Goal: Task Accomplishment & Management: Manage account settings

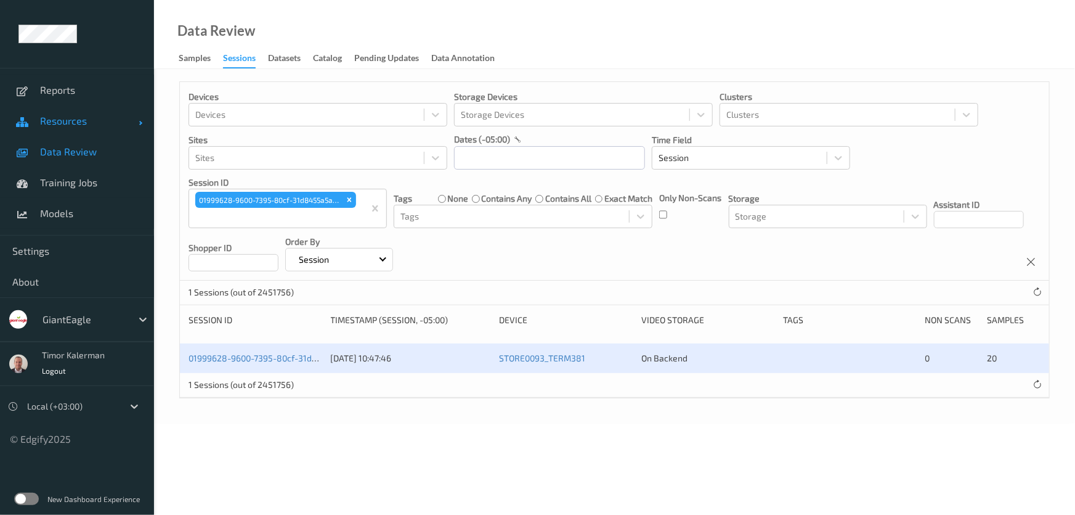
click at [94, 121] on span "Resources" at bounding box center [89, 121] width 99 height 12
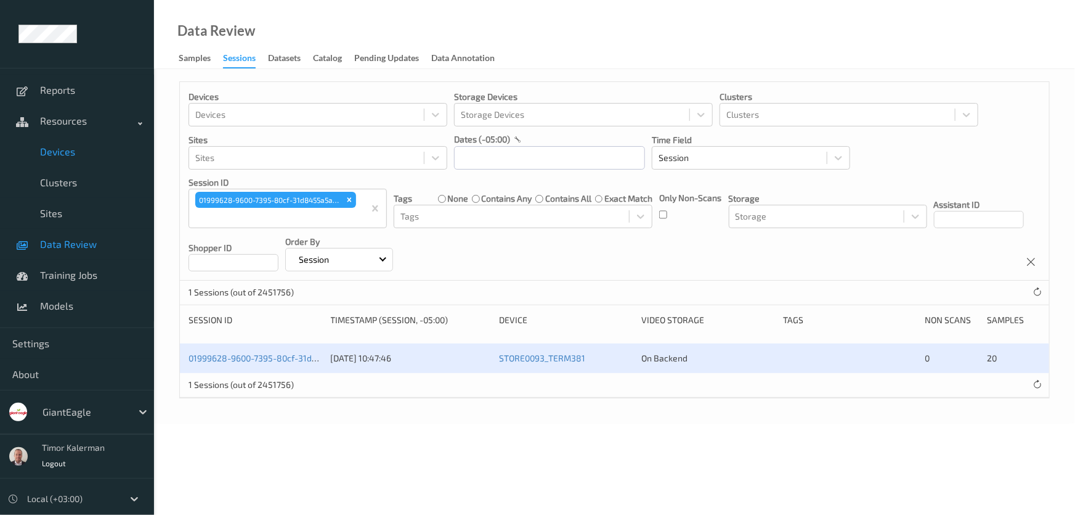
click at [81, 157] on span "Devices" at bounding box center [91, 151] width 102 height 12
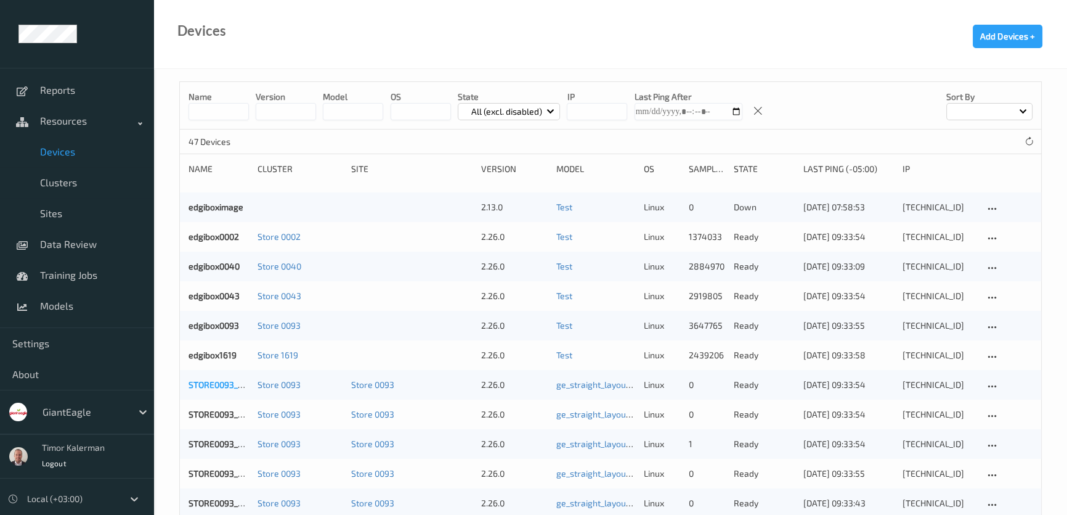
click at [225, 383] on link "STORE0093_TERM393" at bounding box center [232, 384] width 87 height 10
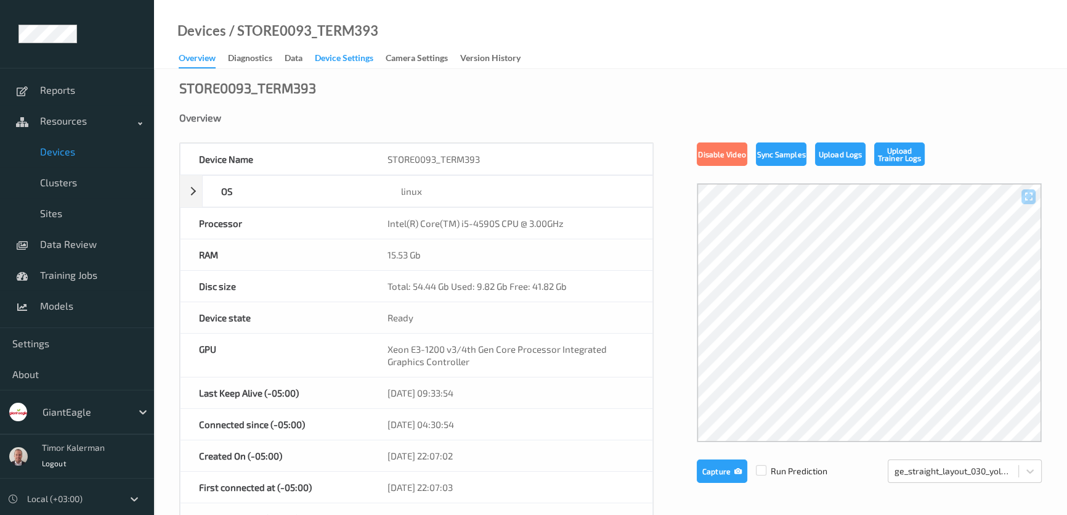
click at [350, 59] on div "Device Settings" at bounding box center [344, 59] width 59 height 15
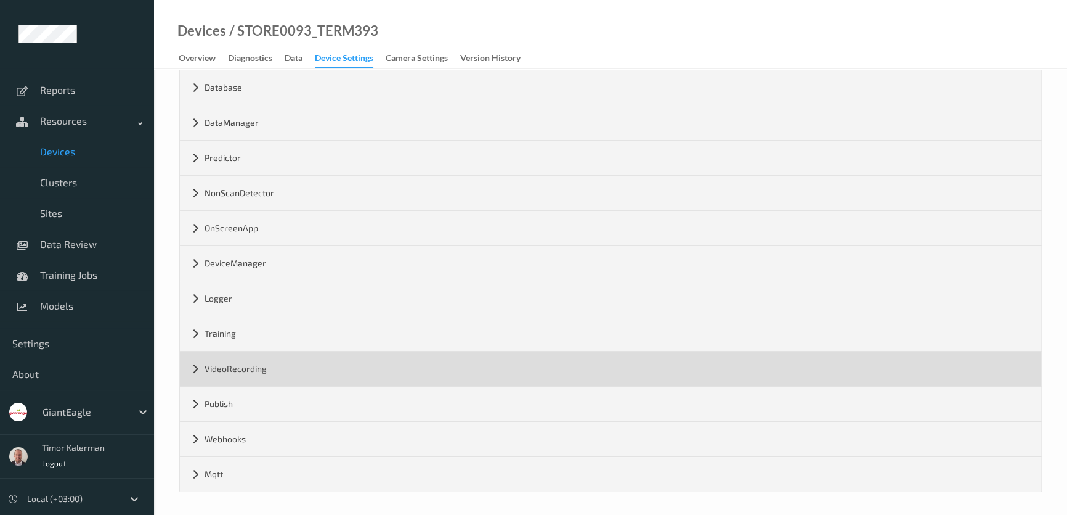
click at [283, 371] on div "VideoRecording" at bounding box center [611, 368] width 862 height 35
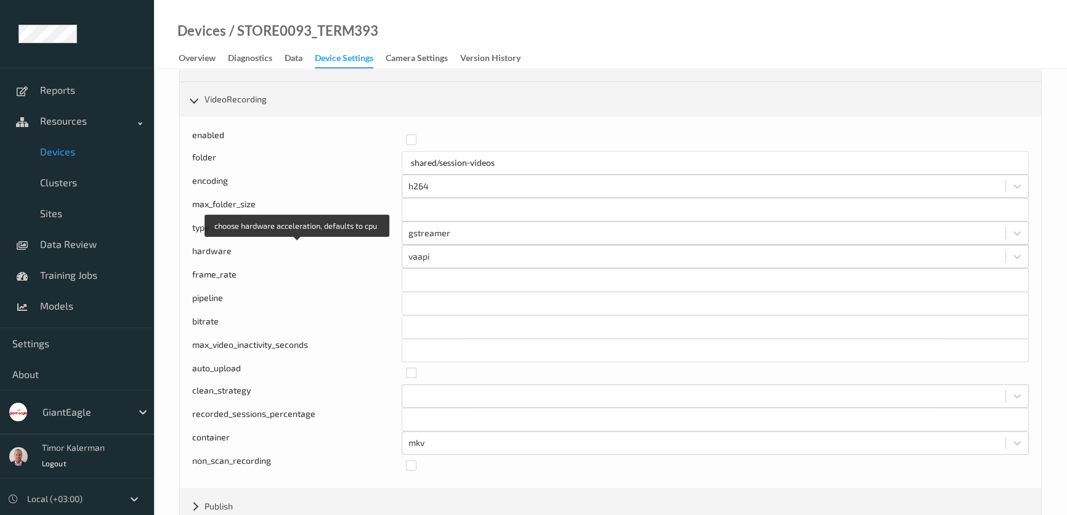
scroll to position [474, 0]
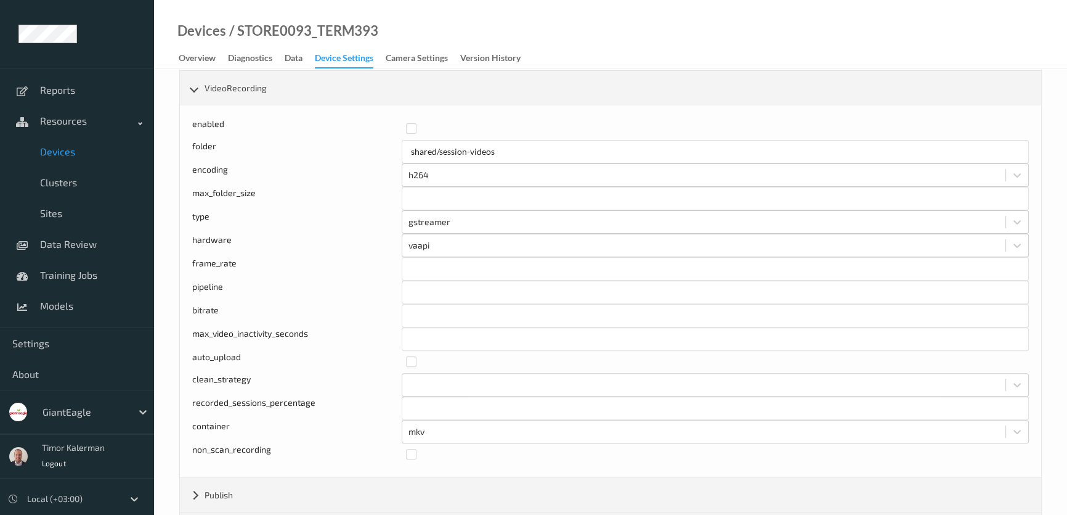
click at [54, 152] on span "Devices" at bounding box center [91, 151] width 102 height 12
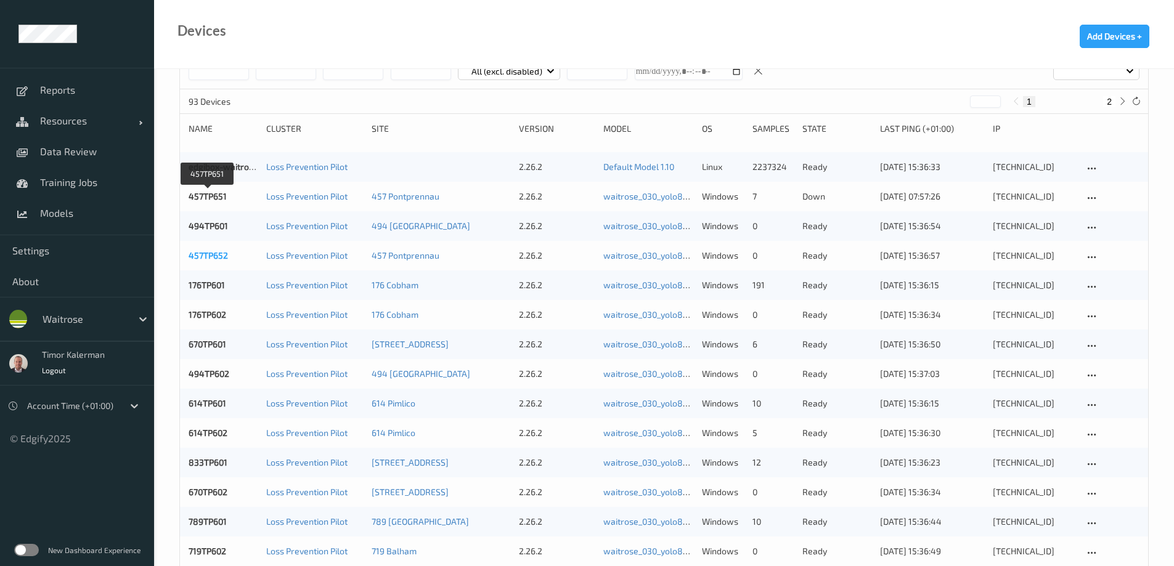
scroll to position [62, 0]
